Goal: Transaction & Acquisition: Purchase product/service

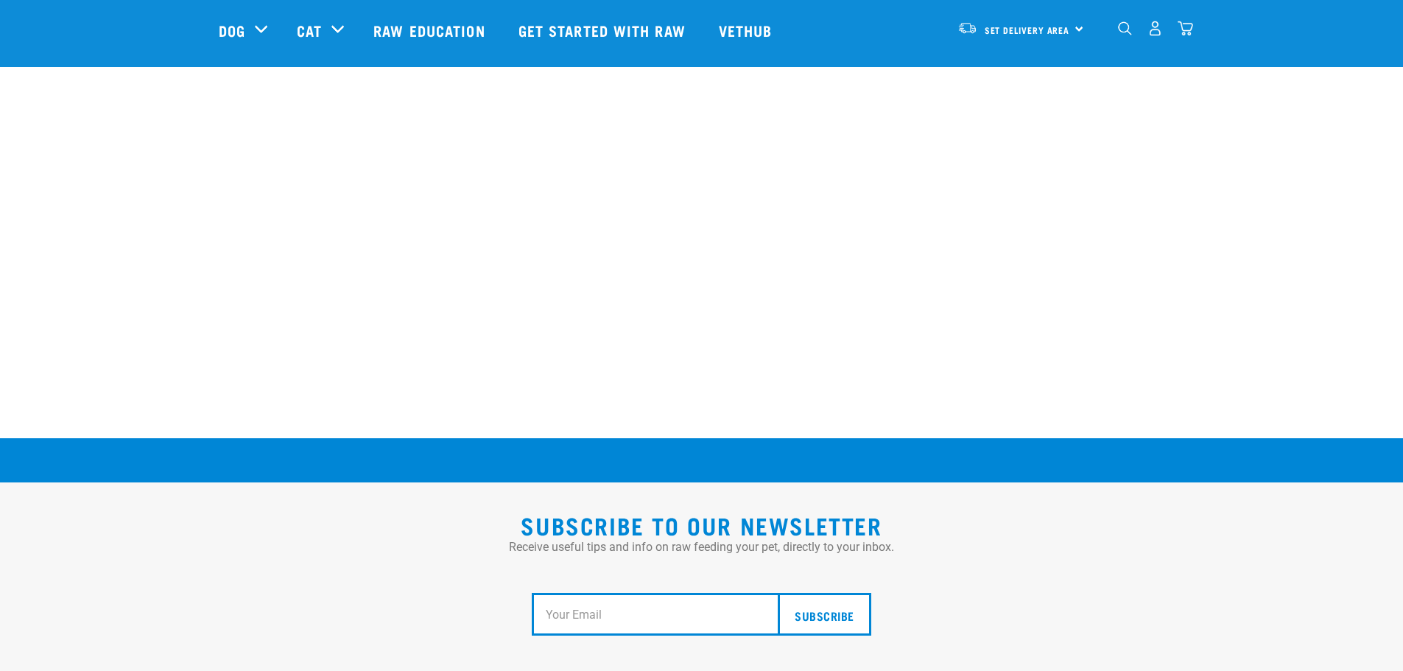
scroll to position [2720, 0]
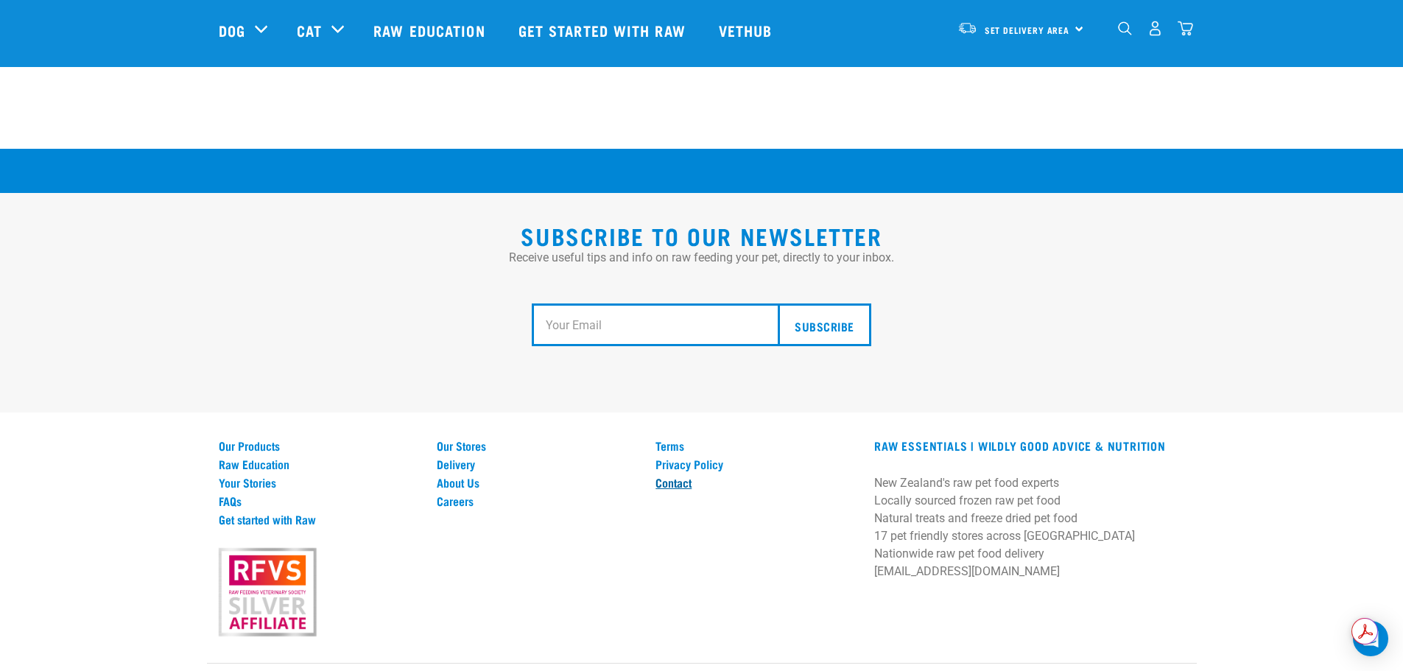
click at [662, 476] on link "Contact" at bounding box center [756, 482] width 201 height 13
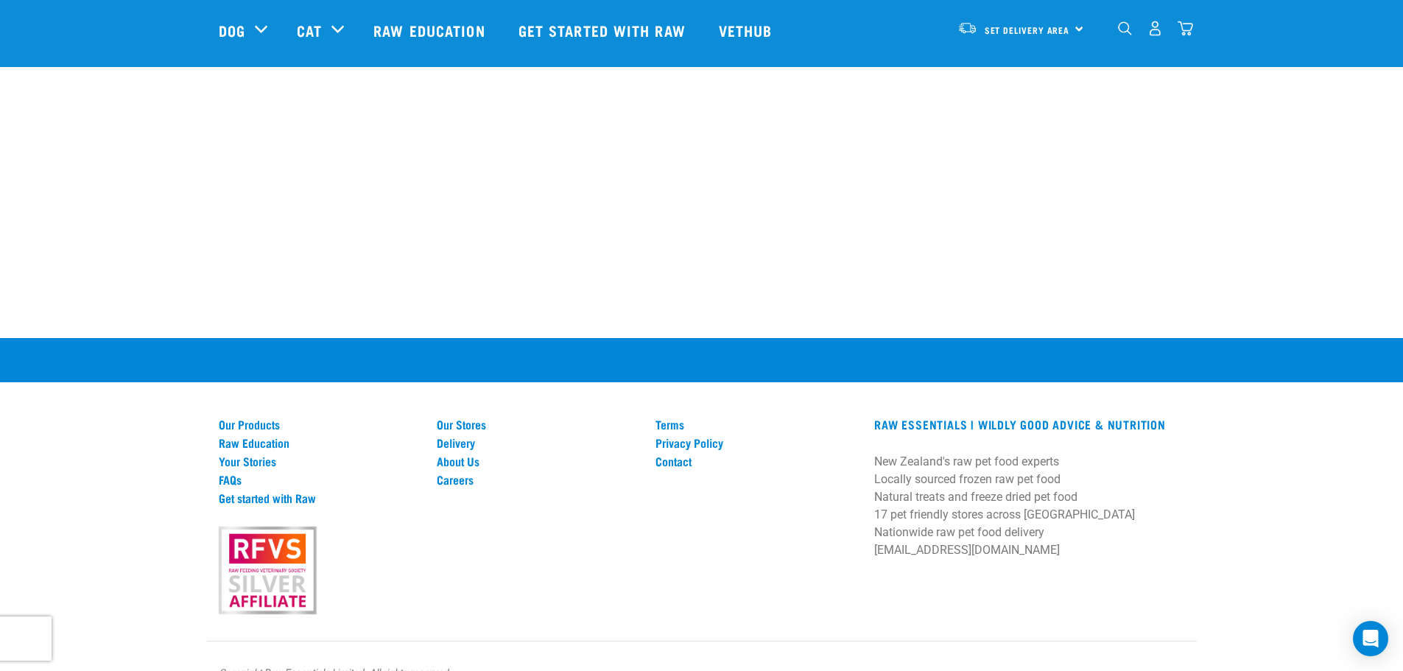
scroll to position [940, 0]
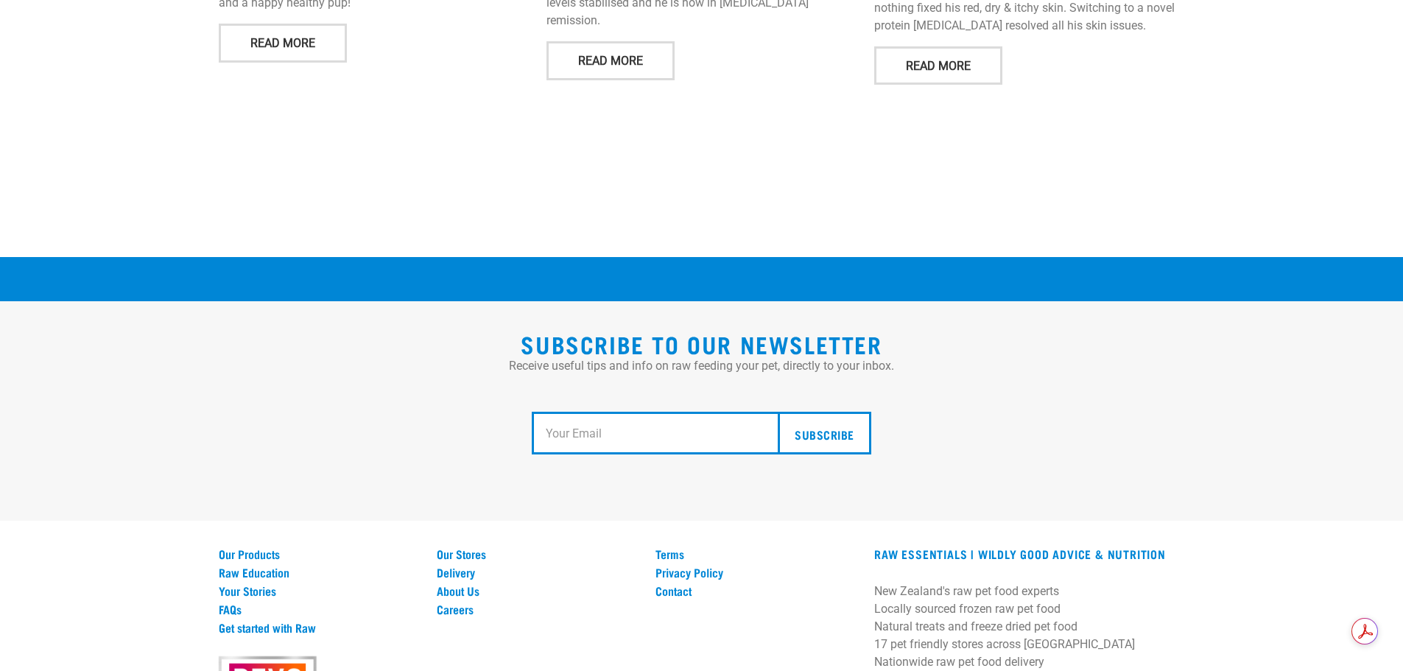
scroll to position [2363, 0]
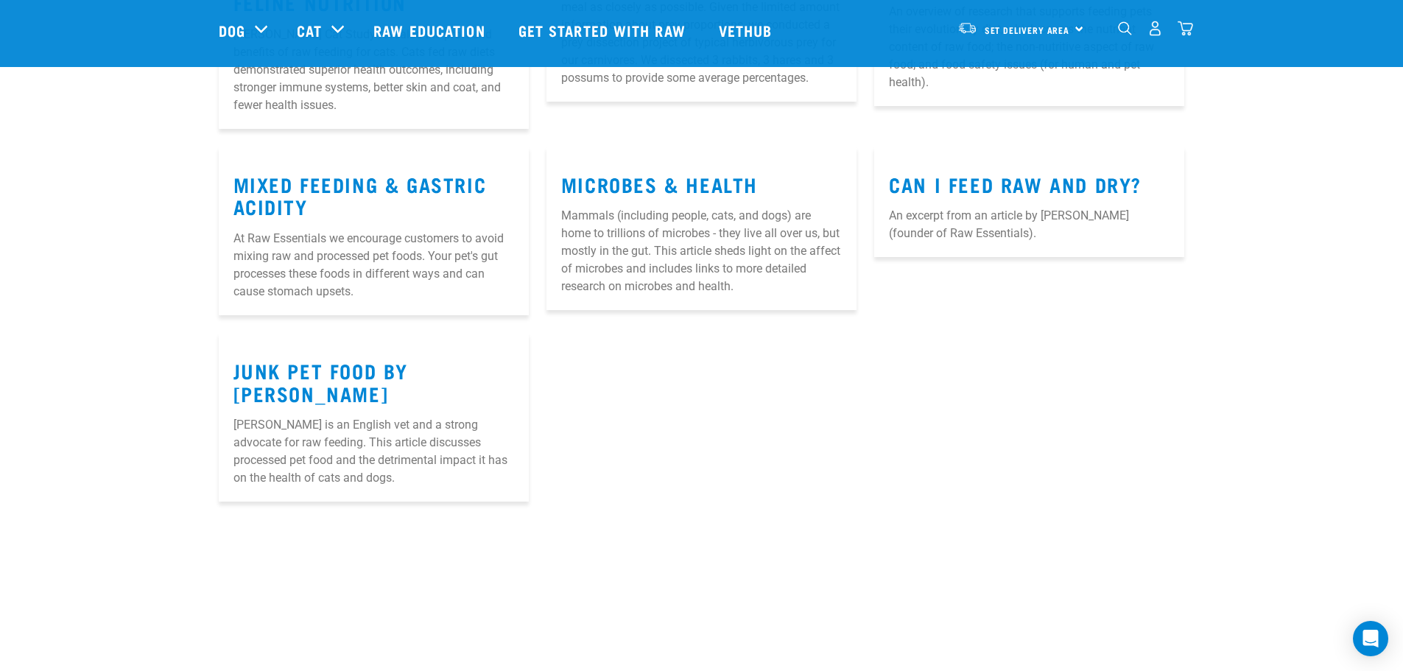
scroll to position [737, 0]
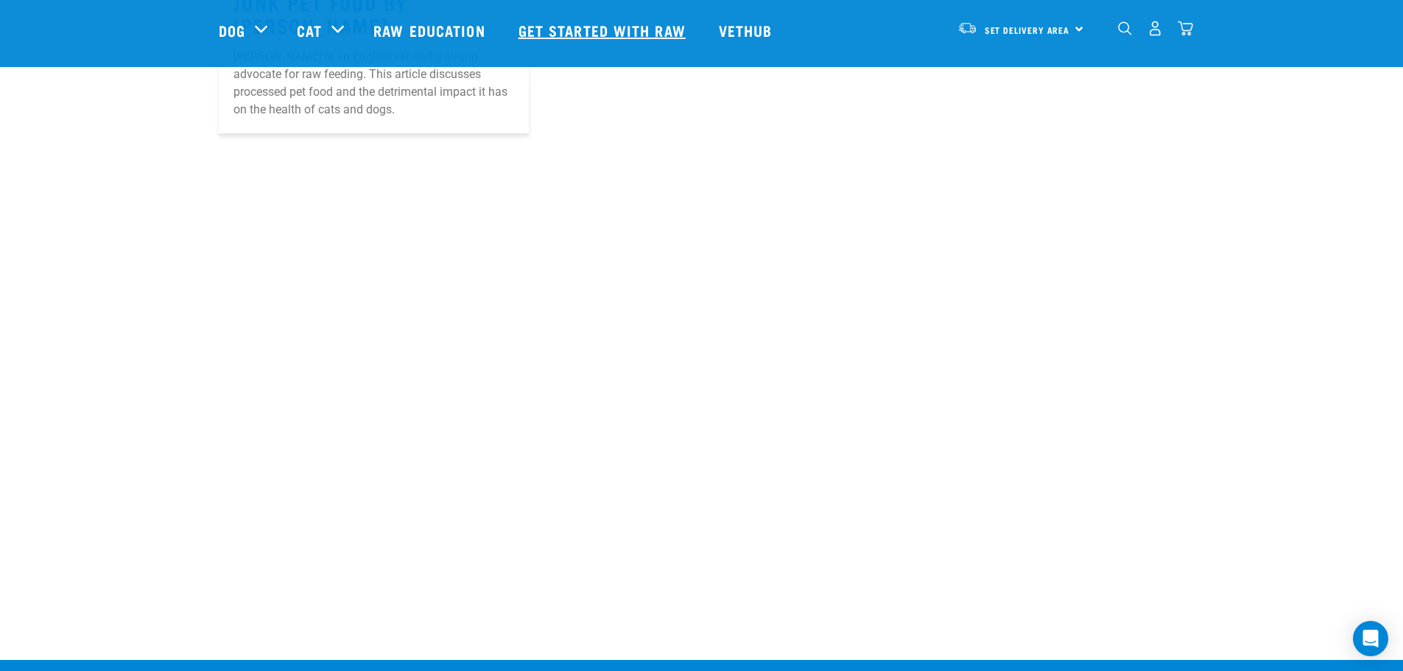
click at [593, 18] on link "Get started with Raw" at bounding box center [604, 30] width 200 height 59
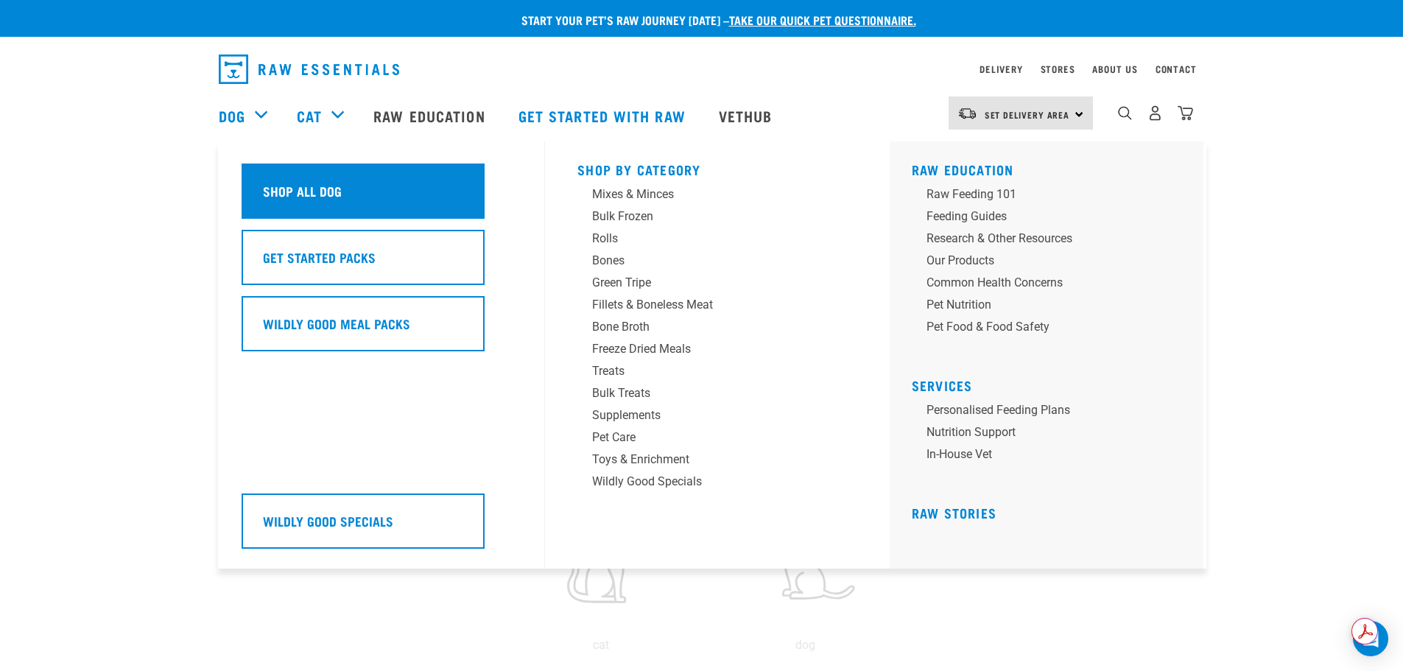
click at [306, 178] on div "Shop All Dog" at bounding box center [363, 191] width 243 height 55
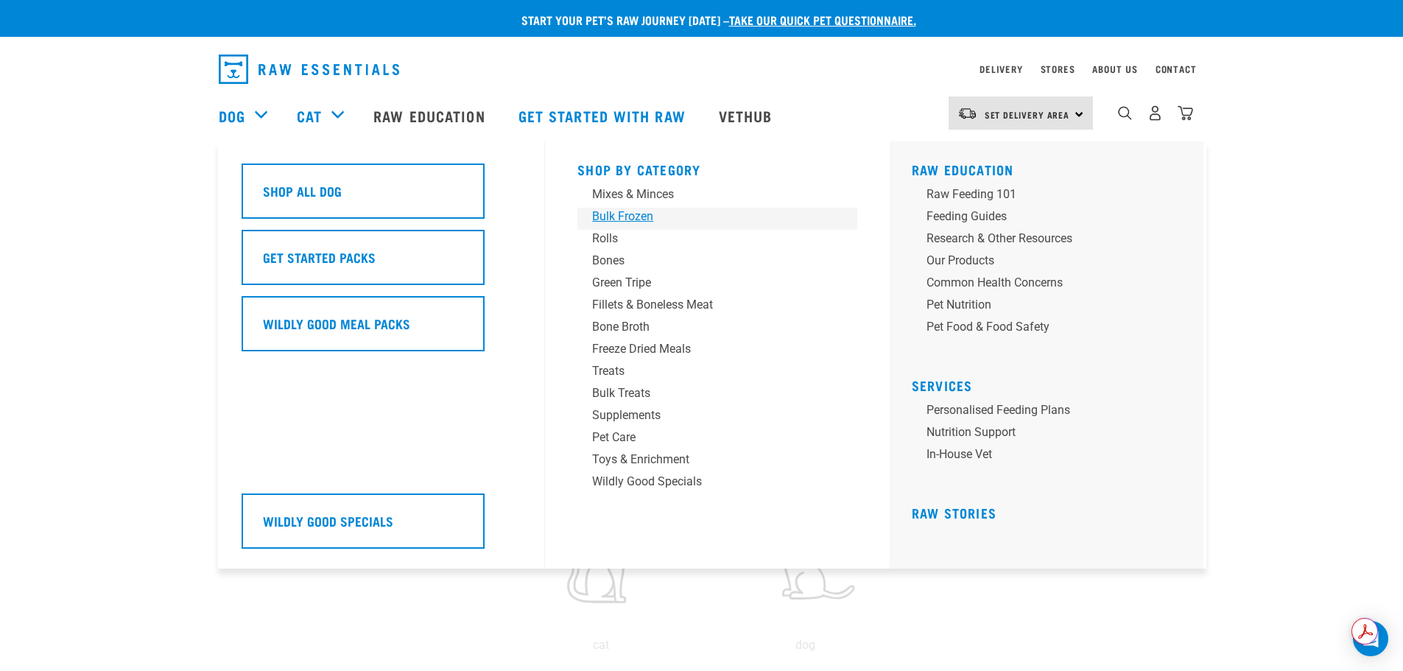
click at [651, 212] on div "Bulk Frozen" at bounding box center [707, 217] width 230 height 18
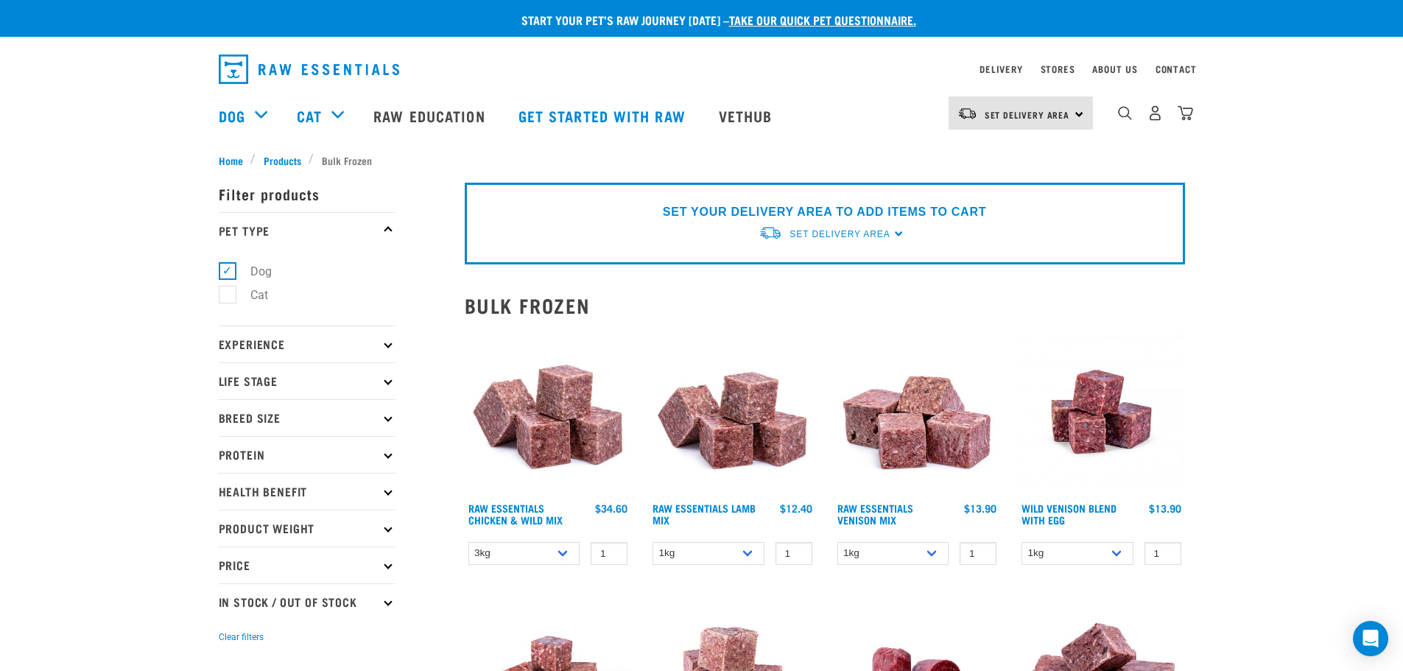
click at [286, 416] on p "Breed Size" at bounding box center [307, 417] width 177 height 37
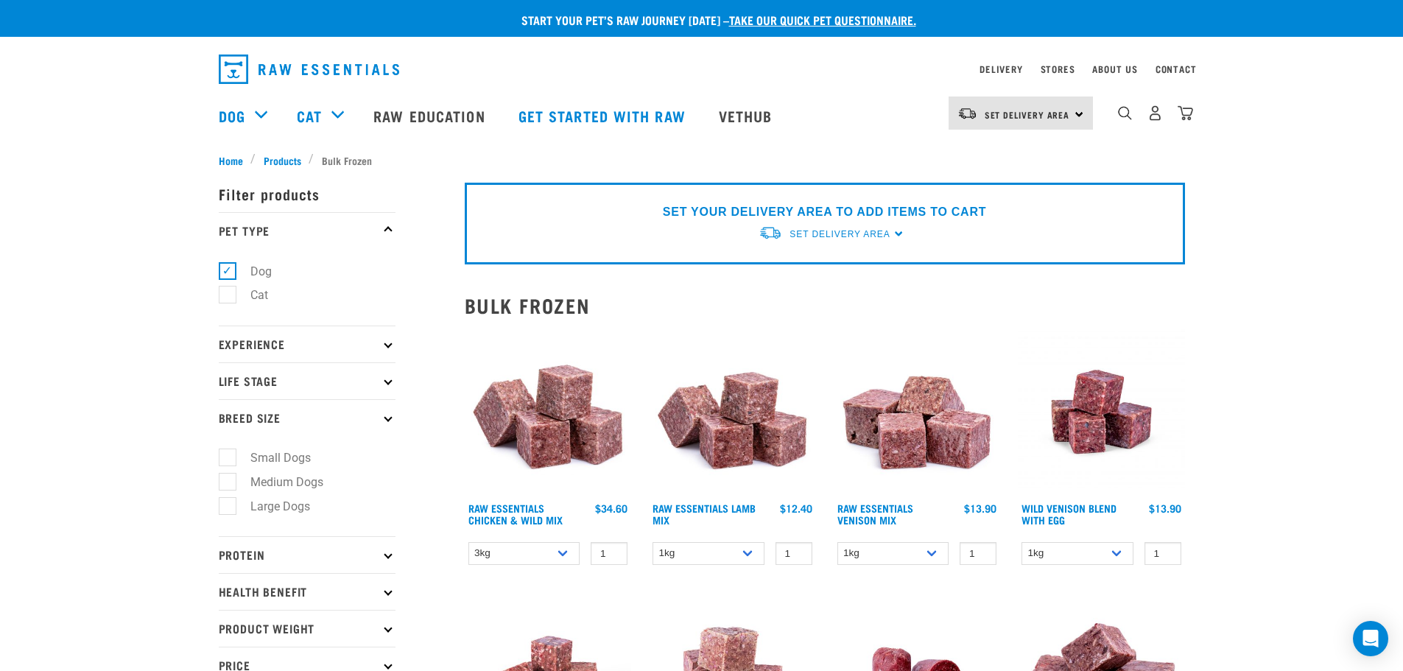
drag, startPoint x: 295, startPoint y: 453, endPoint x: 617, endPoint y: 454, distance: 321.9
click at [296, 453] on label "Small Dogs" at bounding box center [272, 458] width 90 height 18
click at [228, 453] on input "Small Dogs" at bounding box center [224, 456] width 10 height 10
checkbox input "true"
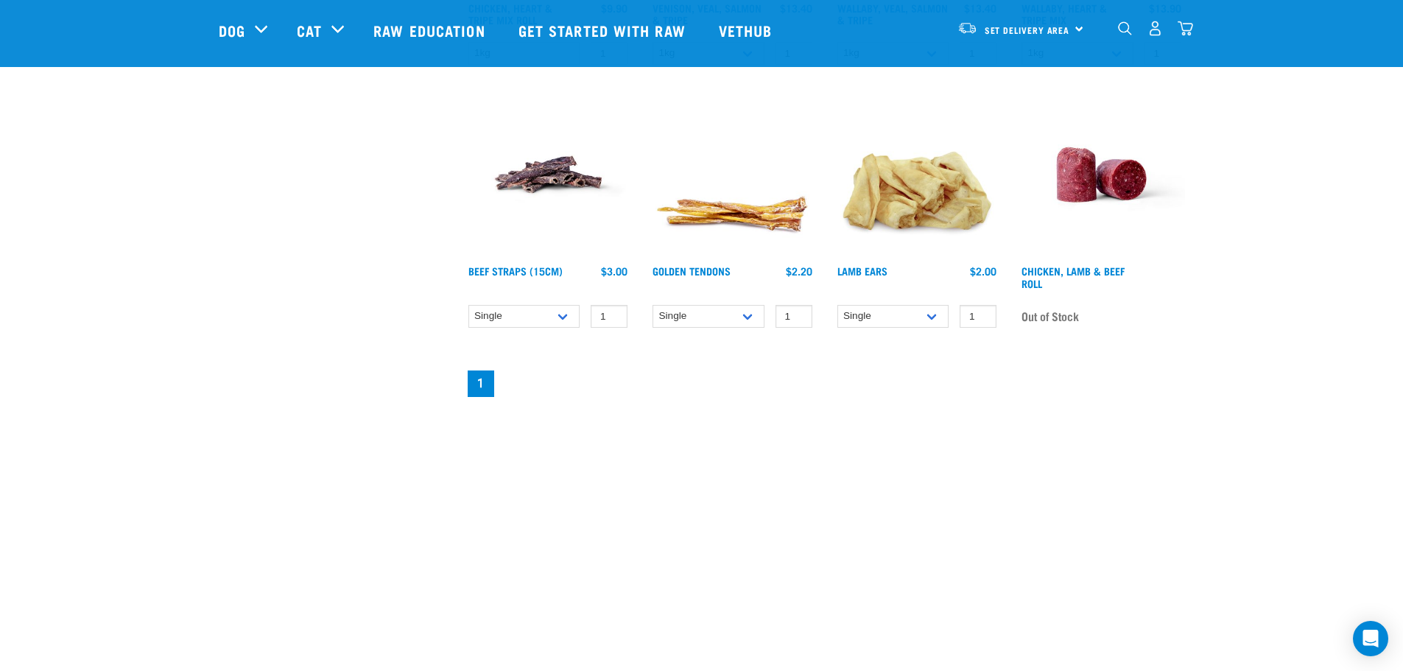
scroll to position [1105, 0]
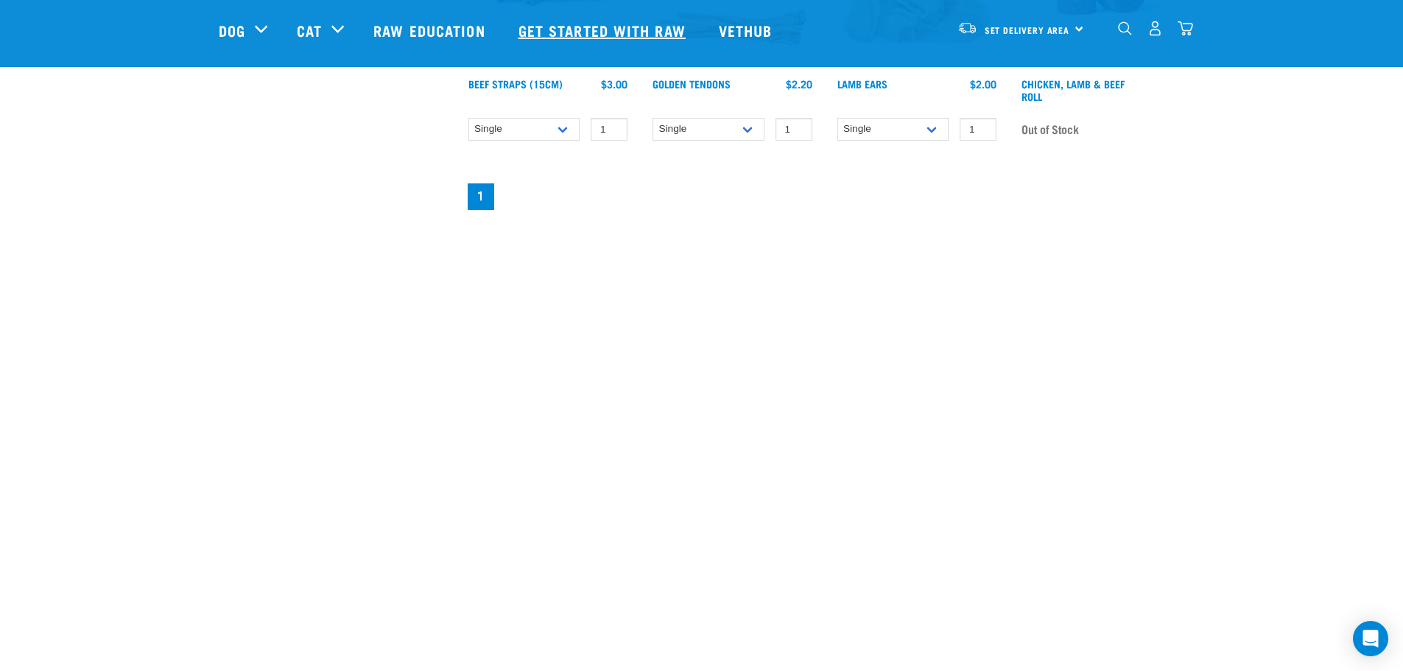
click at [538, 40] on link "Get started with Raw" at bounding box center [604, 30] width 200 height 59
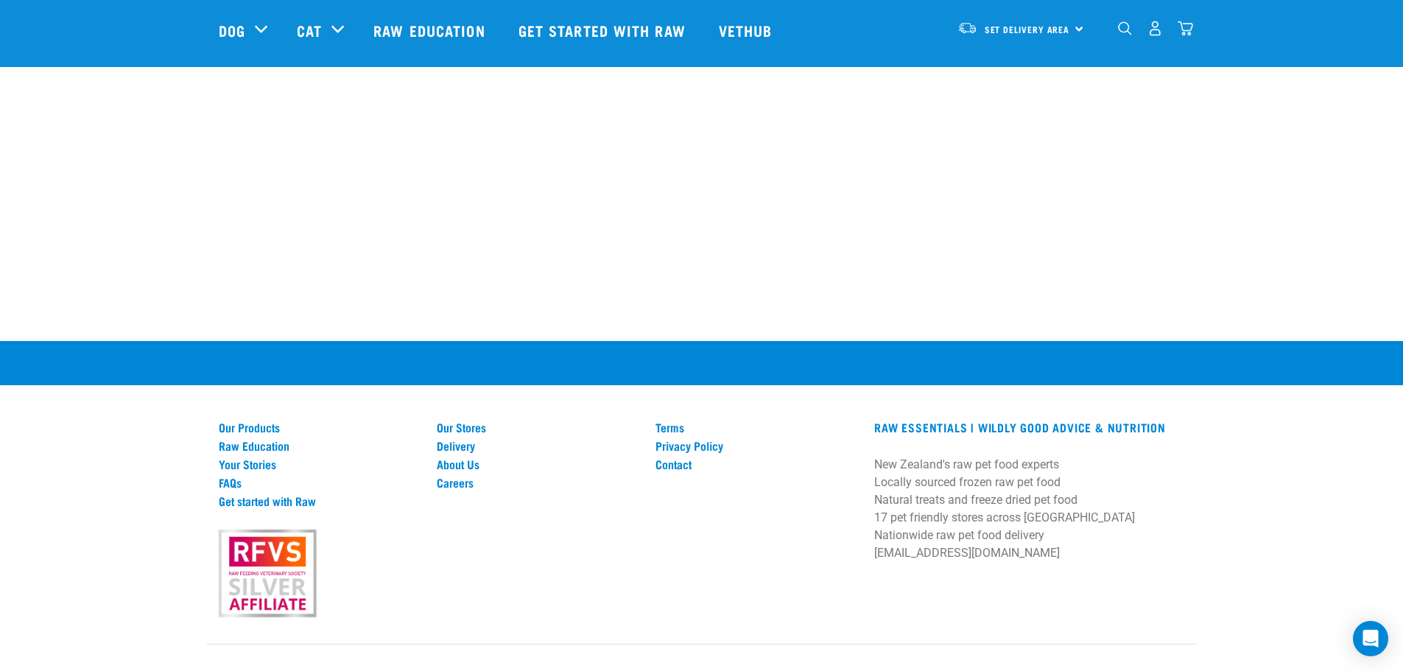
scroll to position [2066, 0]
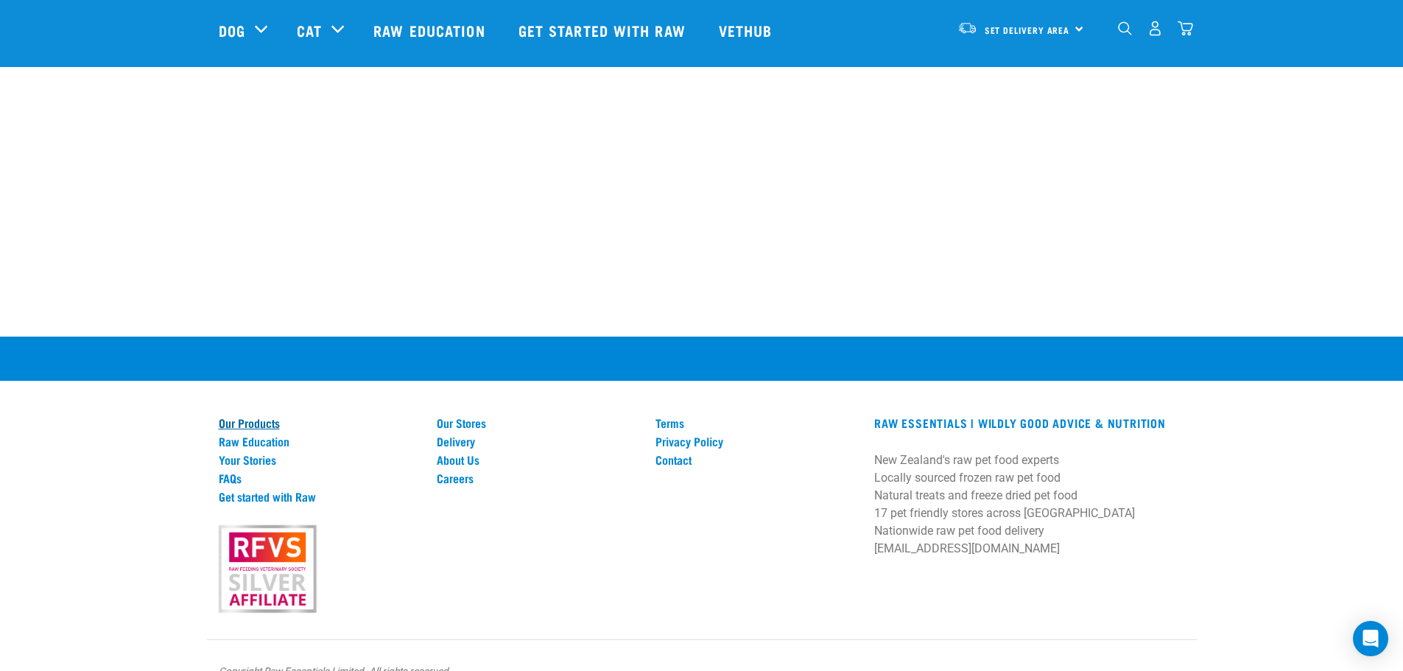
click at [275, 416] on link "Our Products" at bounding box center [319, 422] width 201 height 13
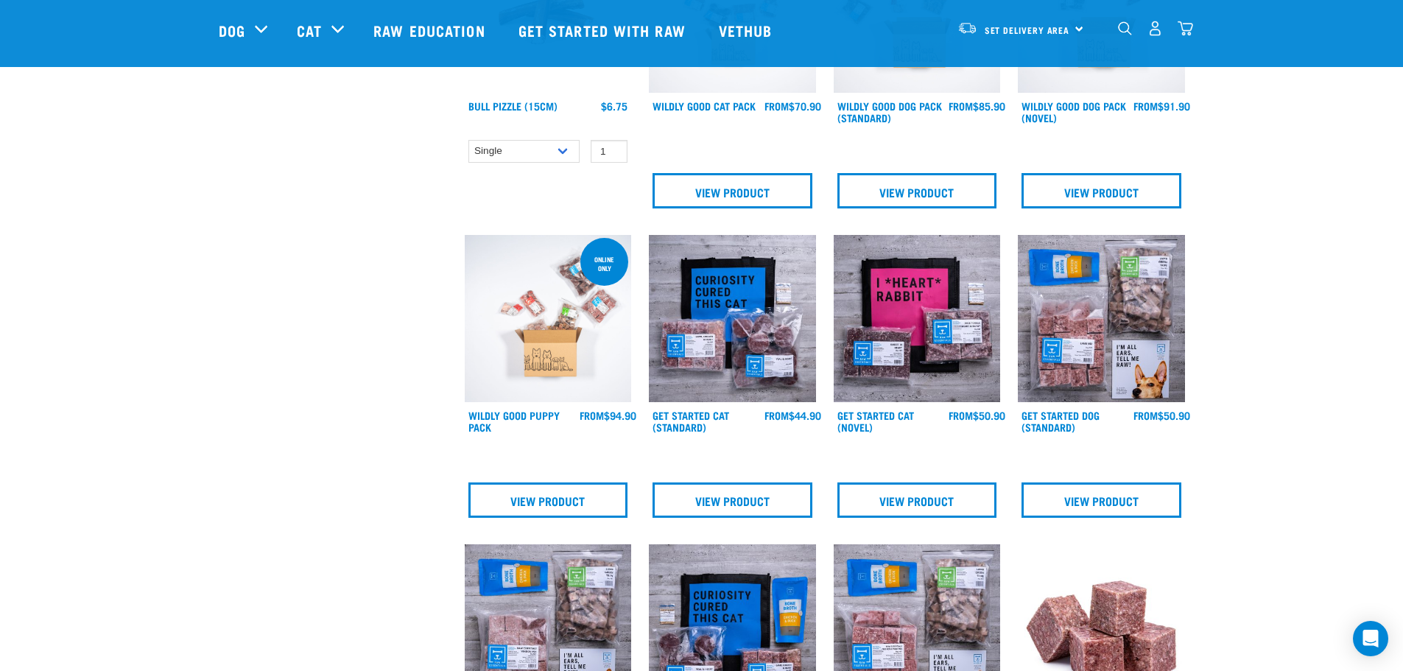
scroll to position [810, 0]
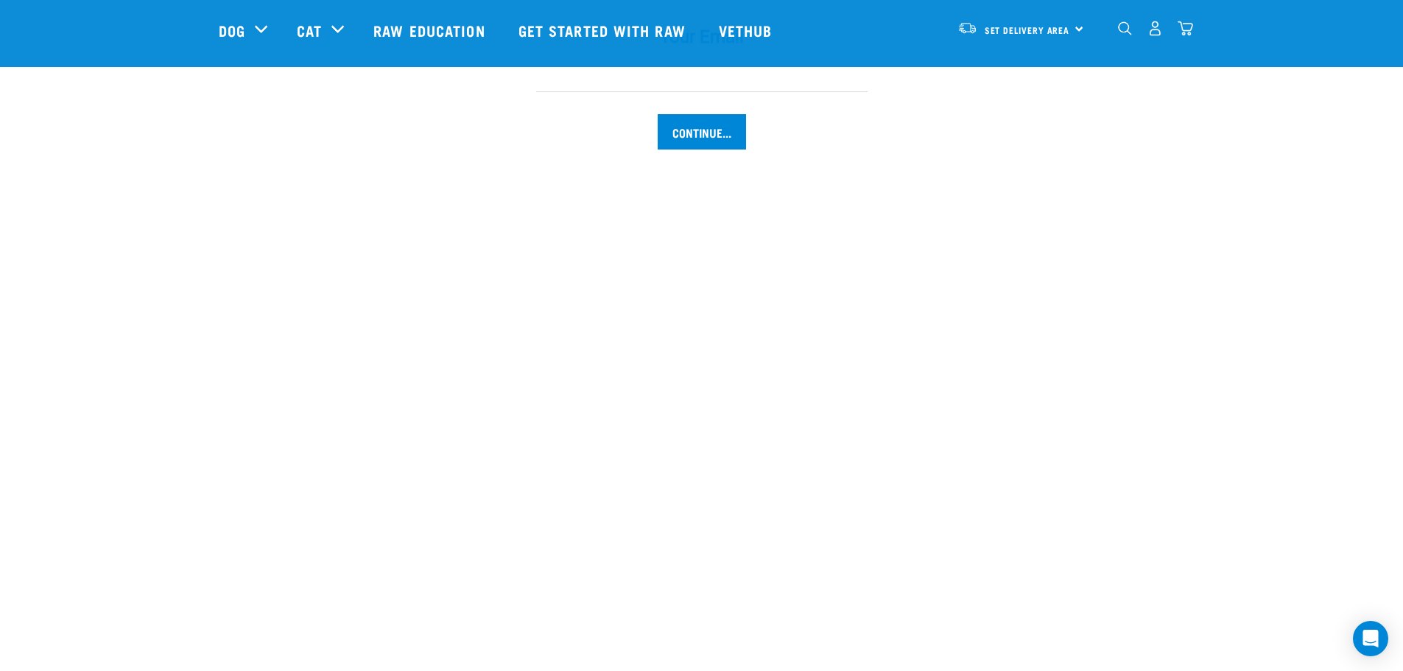
scroll to position [2066, 0]
